Goal: Task Accomplishment & Management: Use online tool/utility

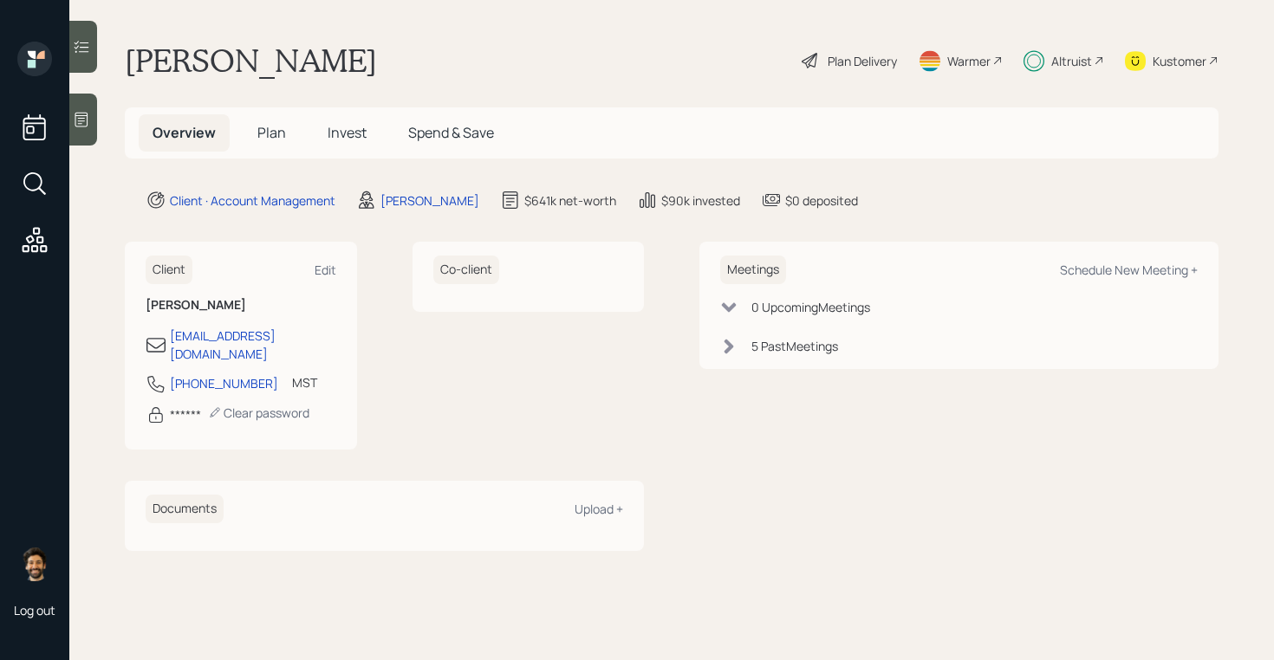
click at [335, 123] on span "Invest" at bounding box center [347, 132] width 39 height 19
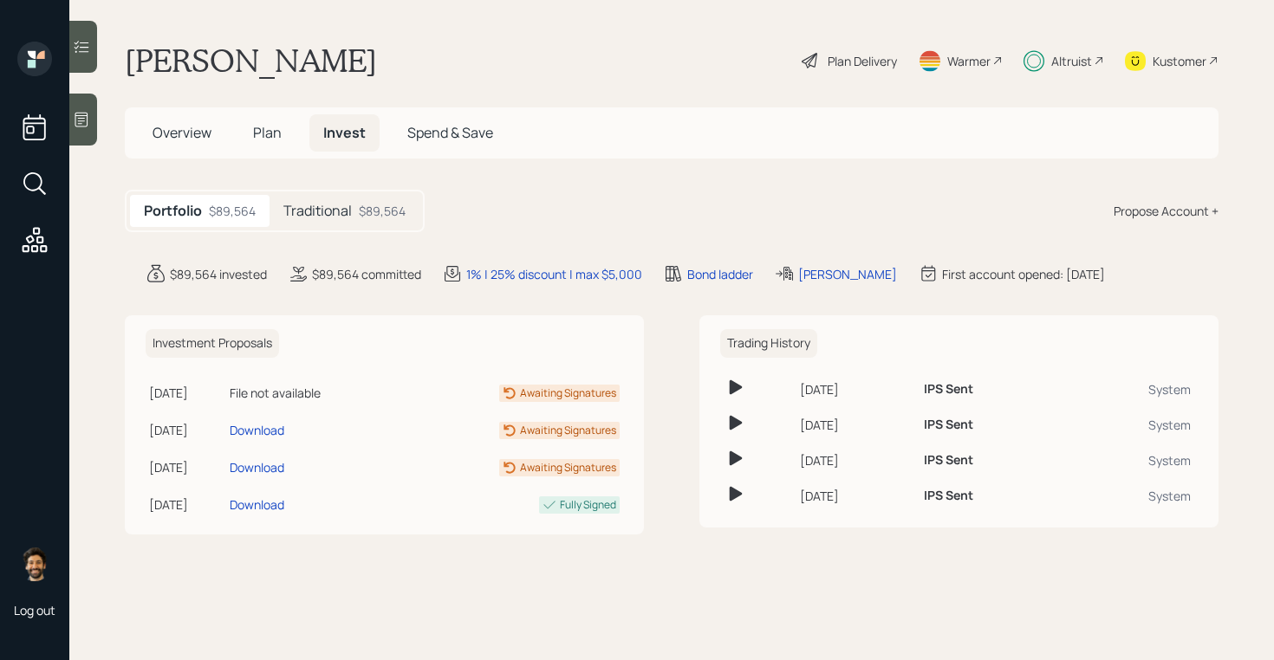
click at [263, 127] on span "Plan" at bounding box center [267, 132] width 29 height 19
